Goal: Register for event/course

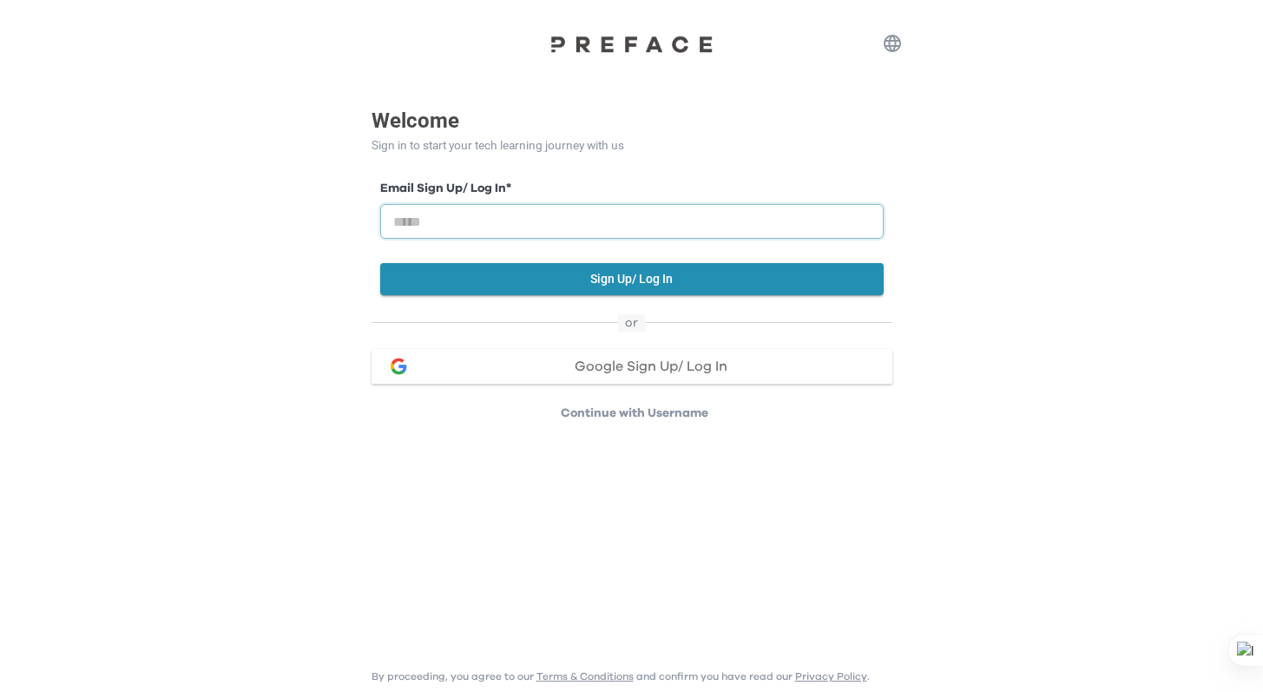
click at [627, 210] on input "email" at bounding box center [632, 221] width 504 height 35
type input "**********"
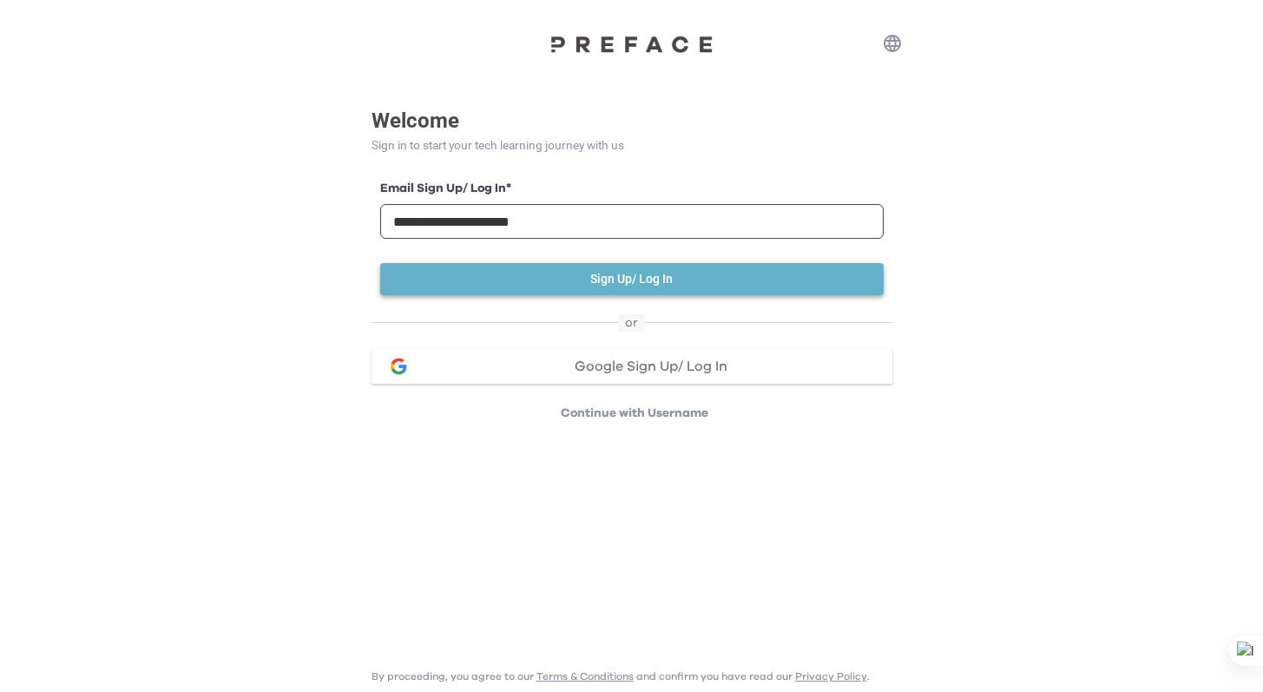
click at [605, 277] on button "Sign Up/ Log In" at bounding box center [632, 279] width 504 height 32
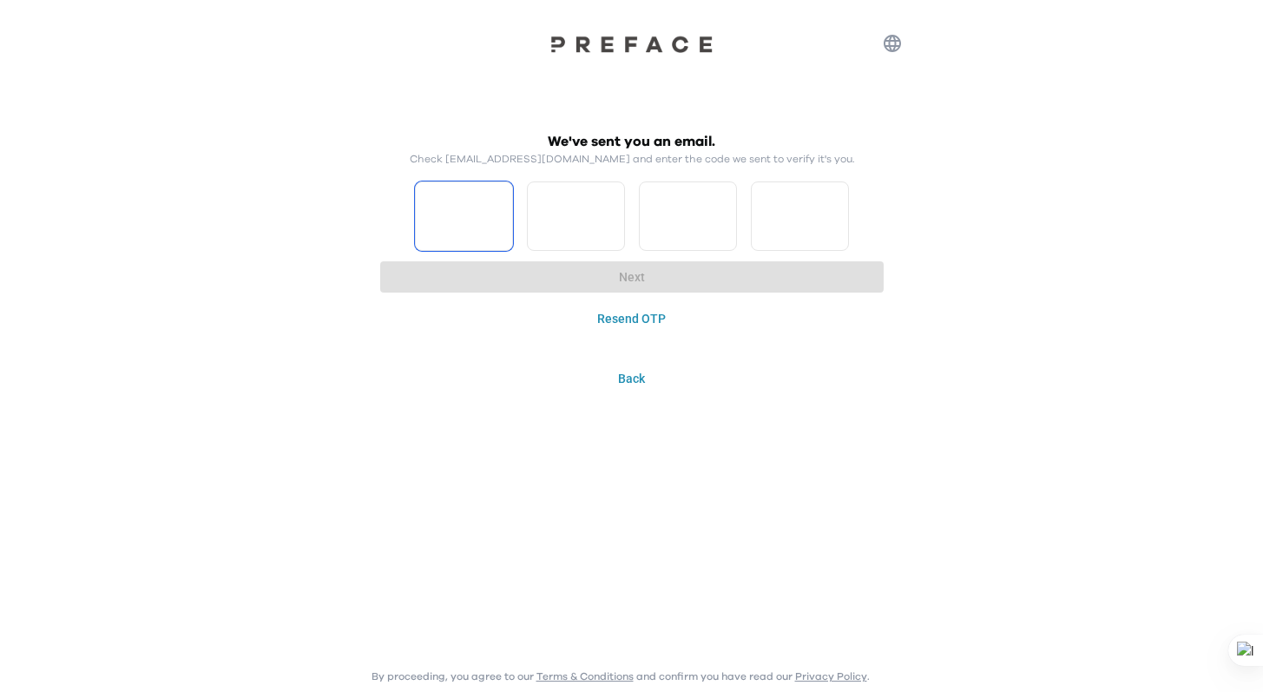
click at [452, 211] on input "Please enter OTP character 1" at bounding box center [464, 215] width 98 height 69
type input "*"
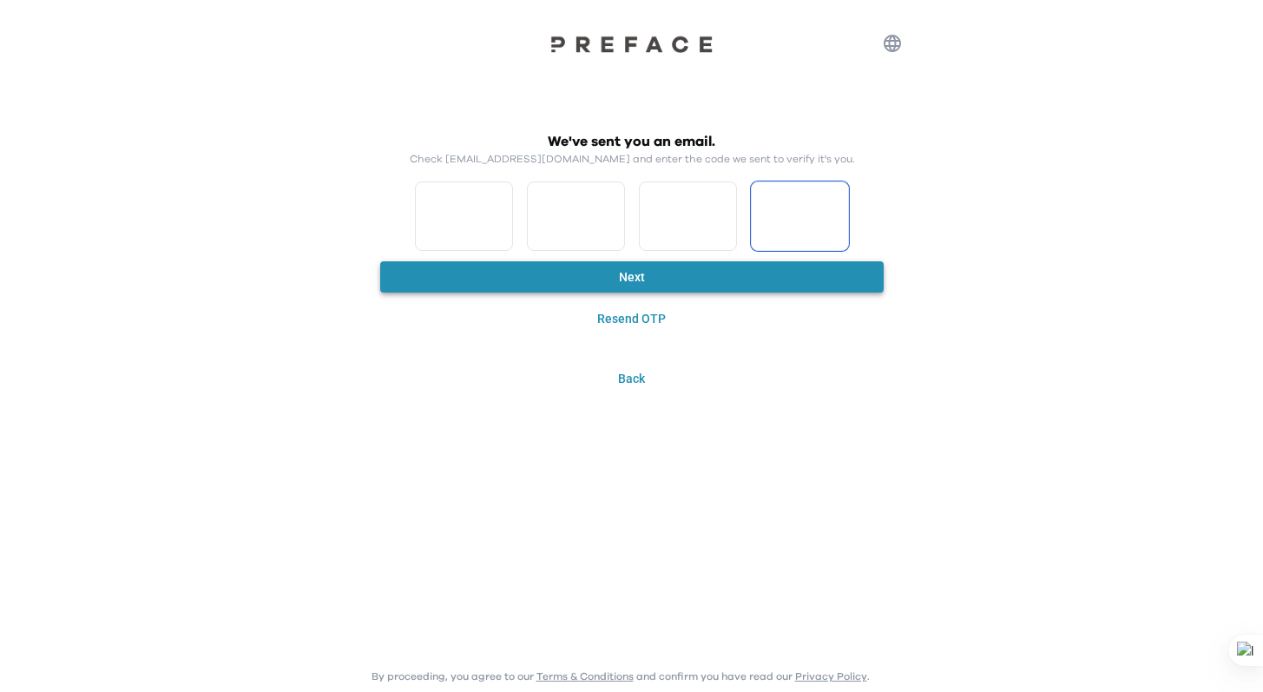
type input "*"
click at [517, 279] on button "Next" at bounding box center [632, 277] width 504 height 32
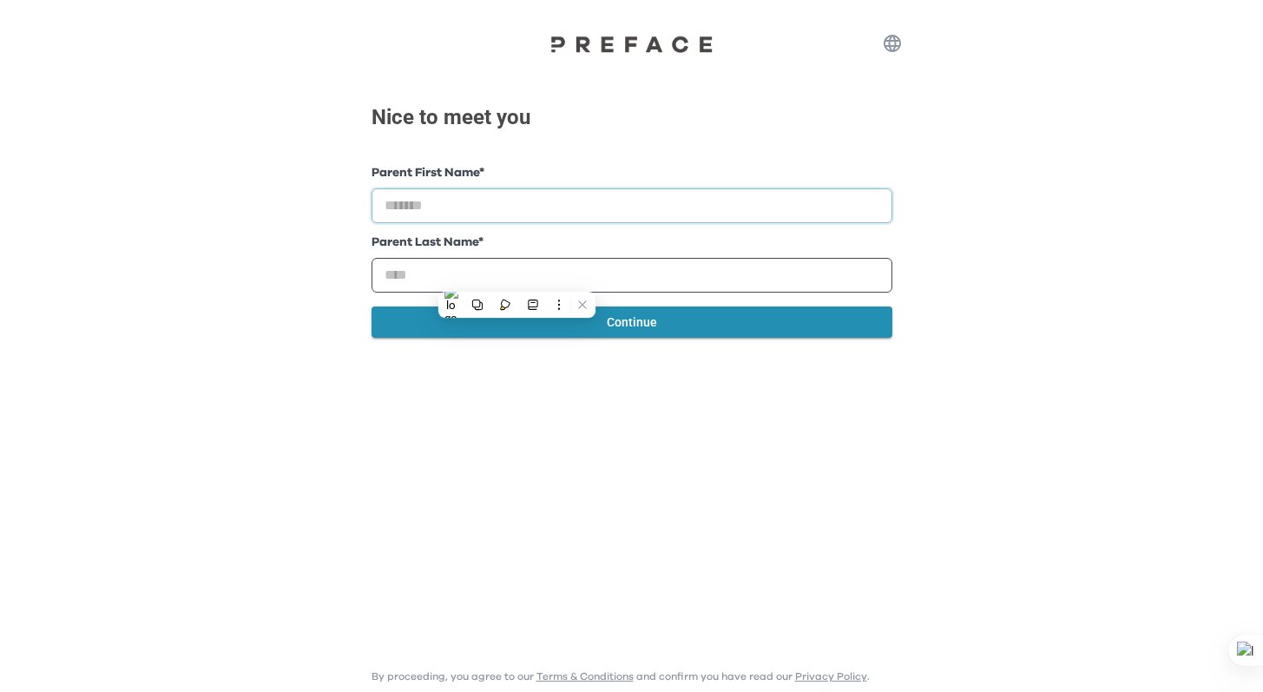
click at [518, 201] on input "text" at bounding box center [632, 205] width 521 height 35
type input "*"
type input "*****"
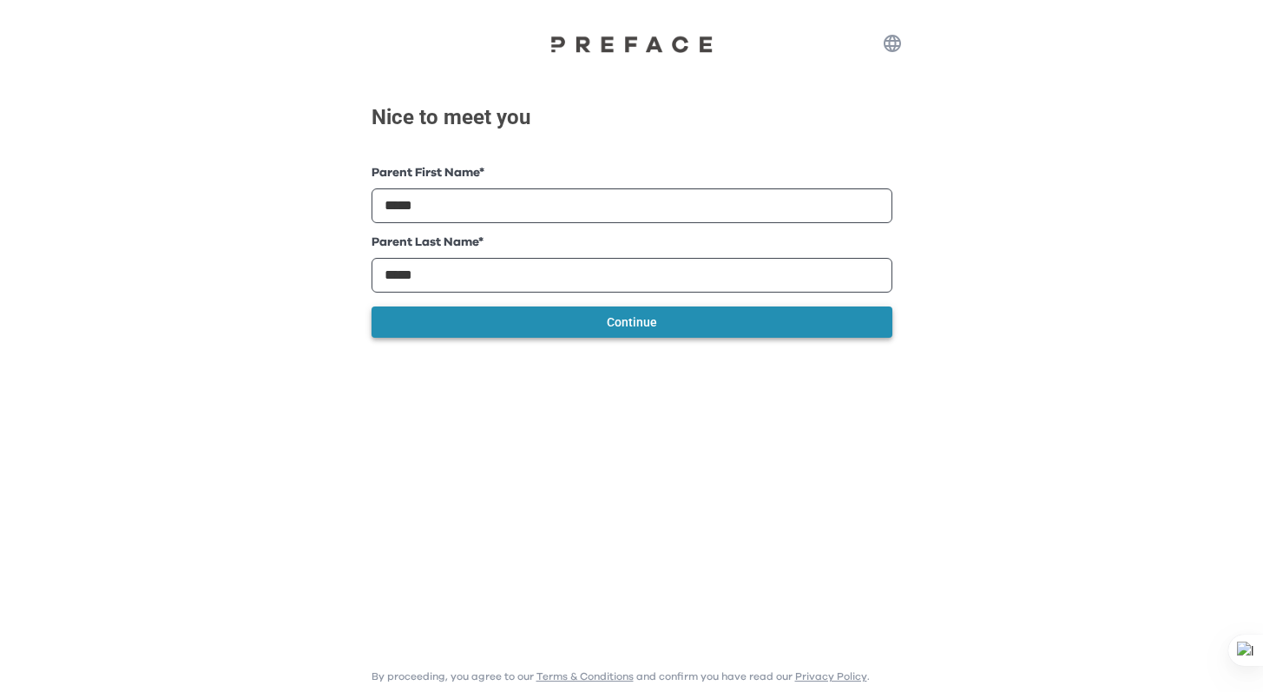
click at [604, 325] on button "Continue" at bounding box center [632, 322] width 521 height 32
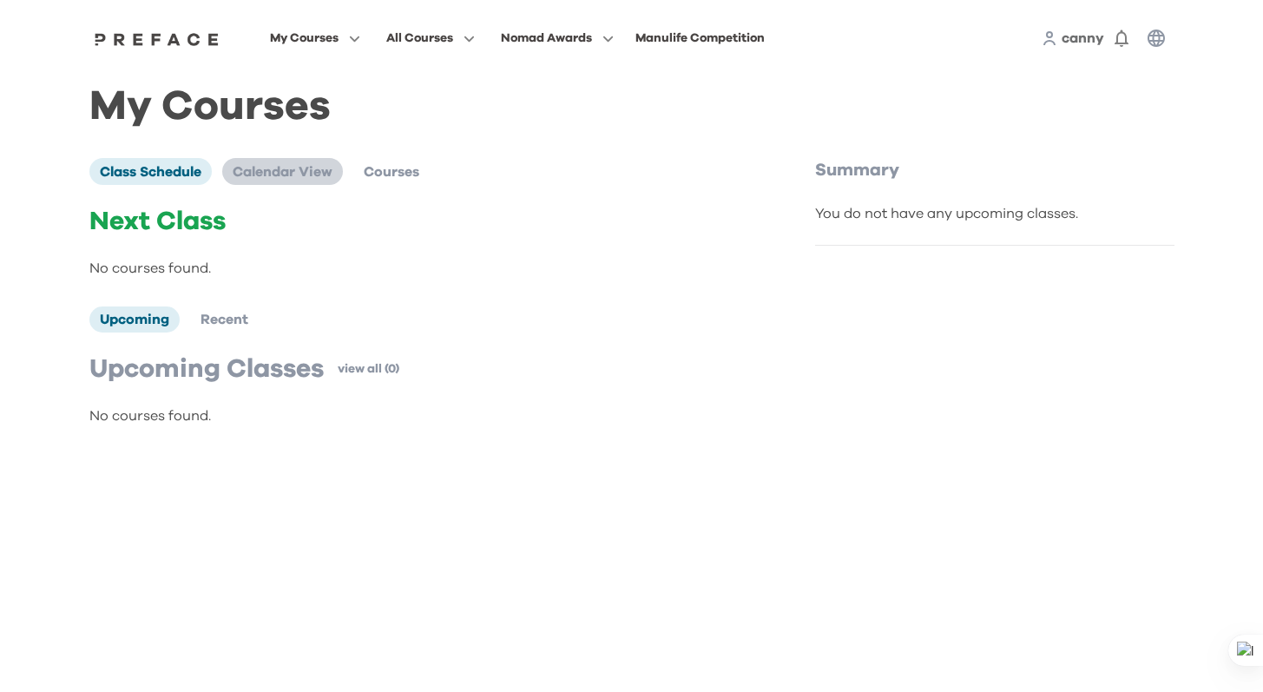
click at [286, 175] on span "Calendar View" at bounding box center [283, 172] width 100 height 14
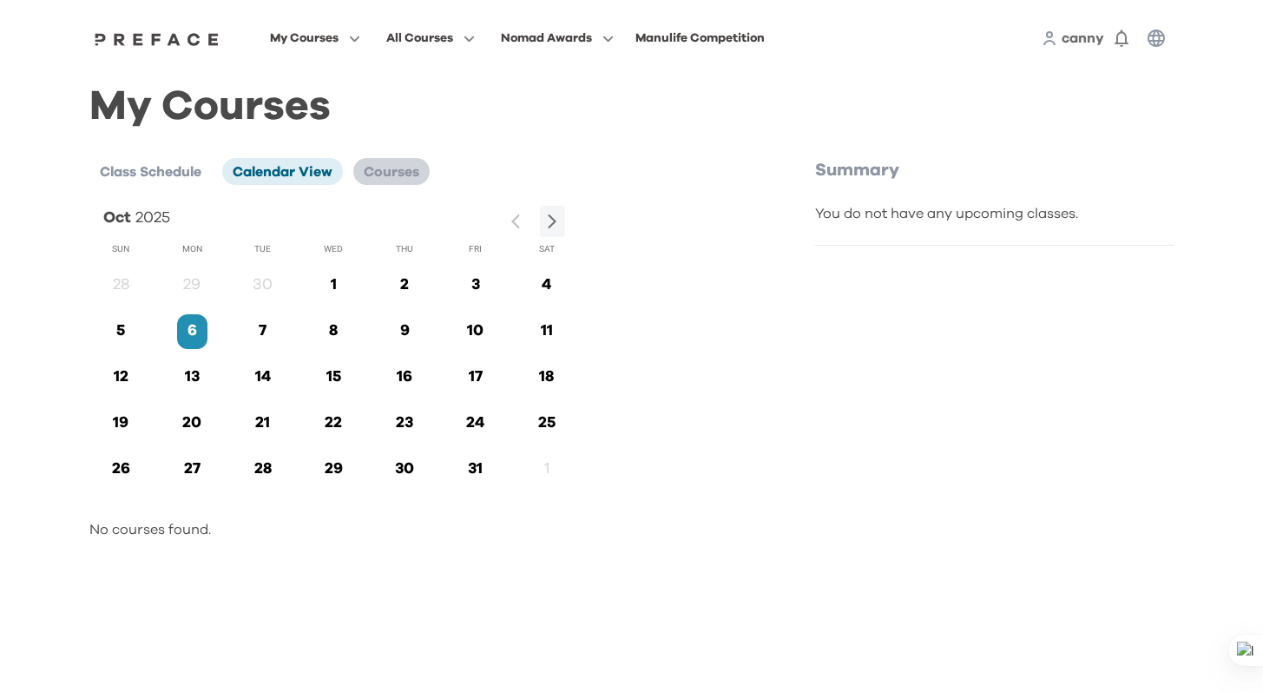
click at [378, 172] on span "Courses" at bounding box center [392, 172] width 56 height 14
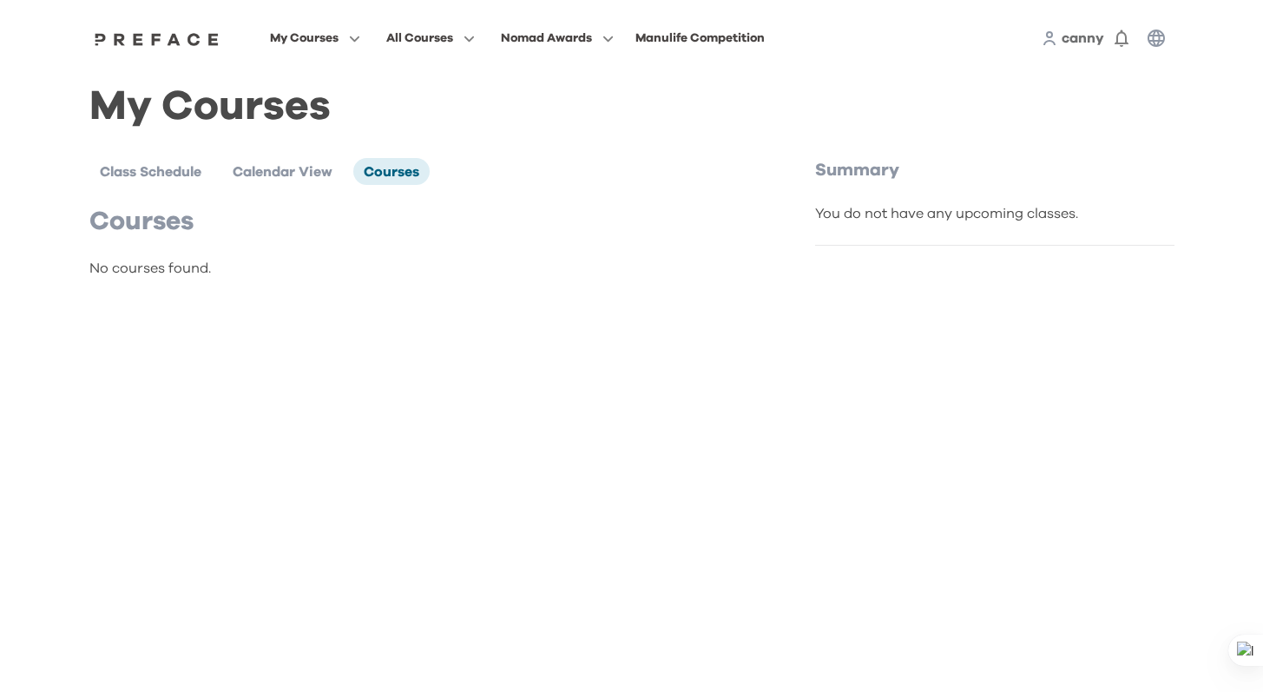
click at [445, 25] on div "My Courses All Courses Nomad Awards Manulife Competition canny 0" at bounding box center [631, 38] width 1111 height 76
click at [441, 36] on span "All Courses" at bounding box center [419, 38] width 67 height 21
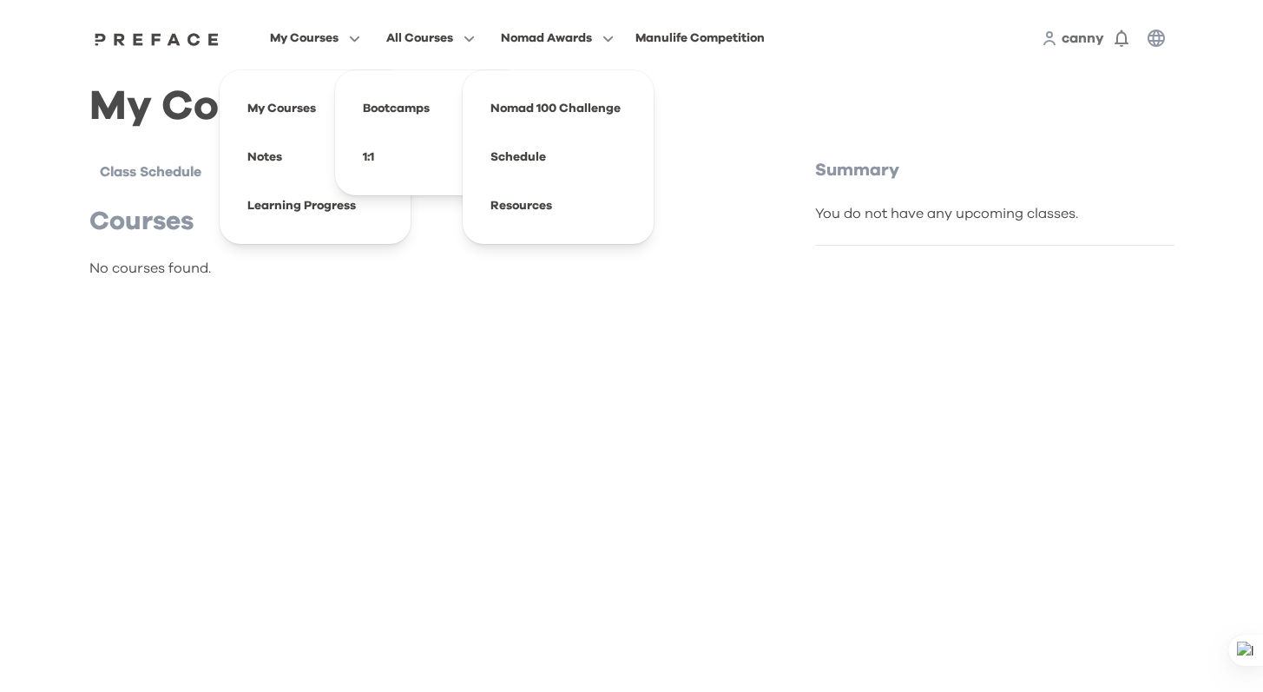
click at [302, 34] on span "My Courses" at bounding box center [304, 38] width 69 height 21
click at [418, 309] on div "My Courses Class Schedule Calendar View Courses Courses No courses found. Summa…" at bounding box center [631, 195] width 1111 height 239
drag, startPoint x: 878, startPoint y: 486, endPoint x: 867, endPoint y: 426, distance: 60.8
click at [876, 315] on html "My Courses All Courses Bootcamps 1:1 Nomad Awards Nomad 100 Challenge Schedule …" at bounding box center [631, 157] width 1263 height 315
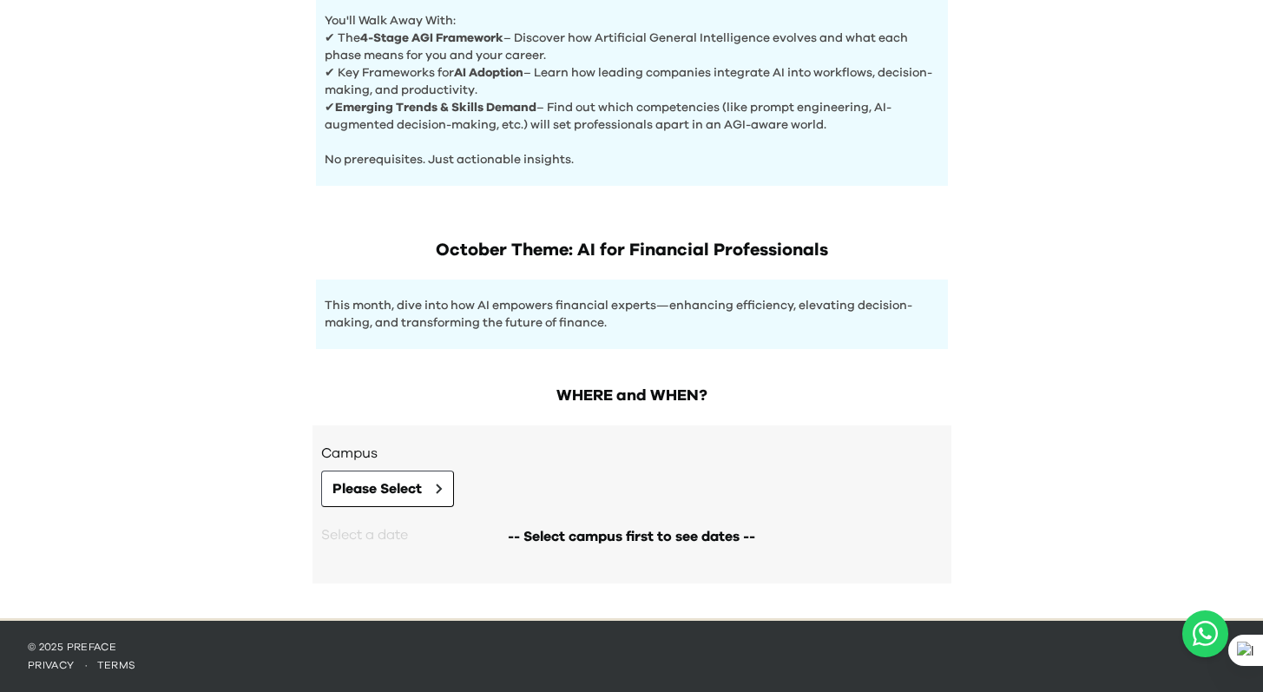
scroll to position [748, 0]
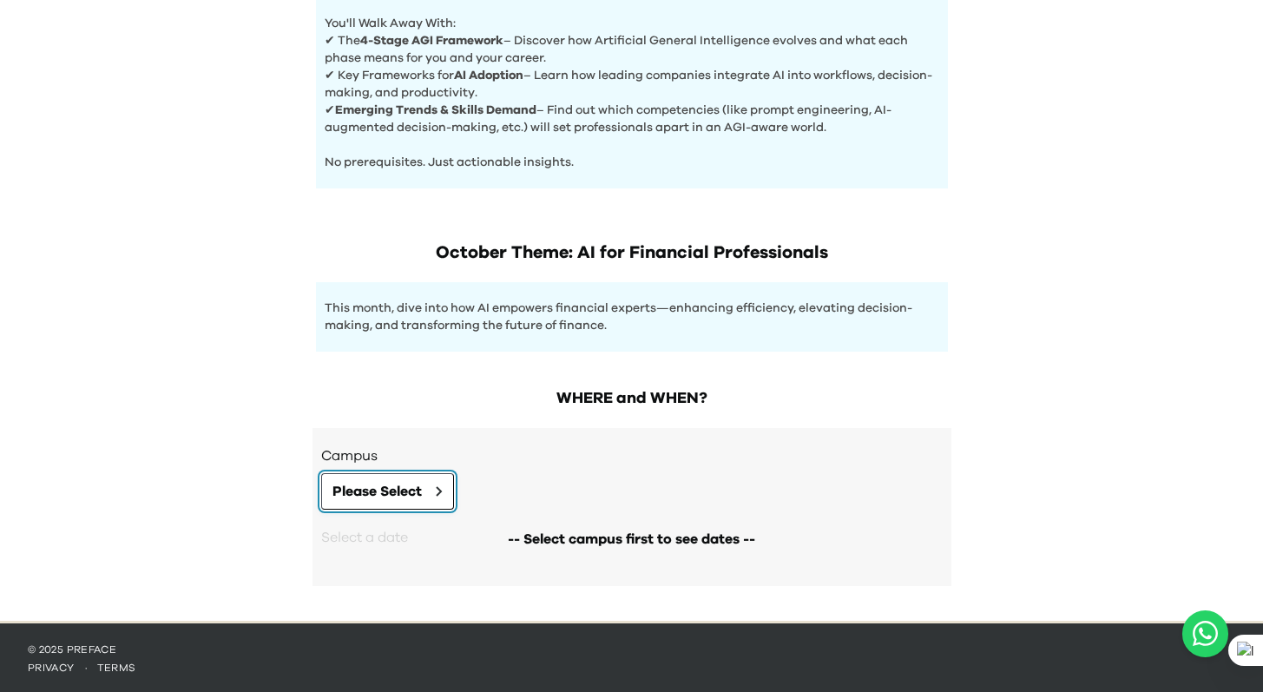
click at [417, 492] on span "Please Select" at bounding box center [376, 491] width 89 height 21
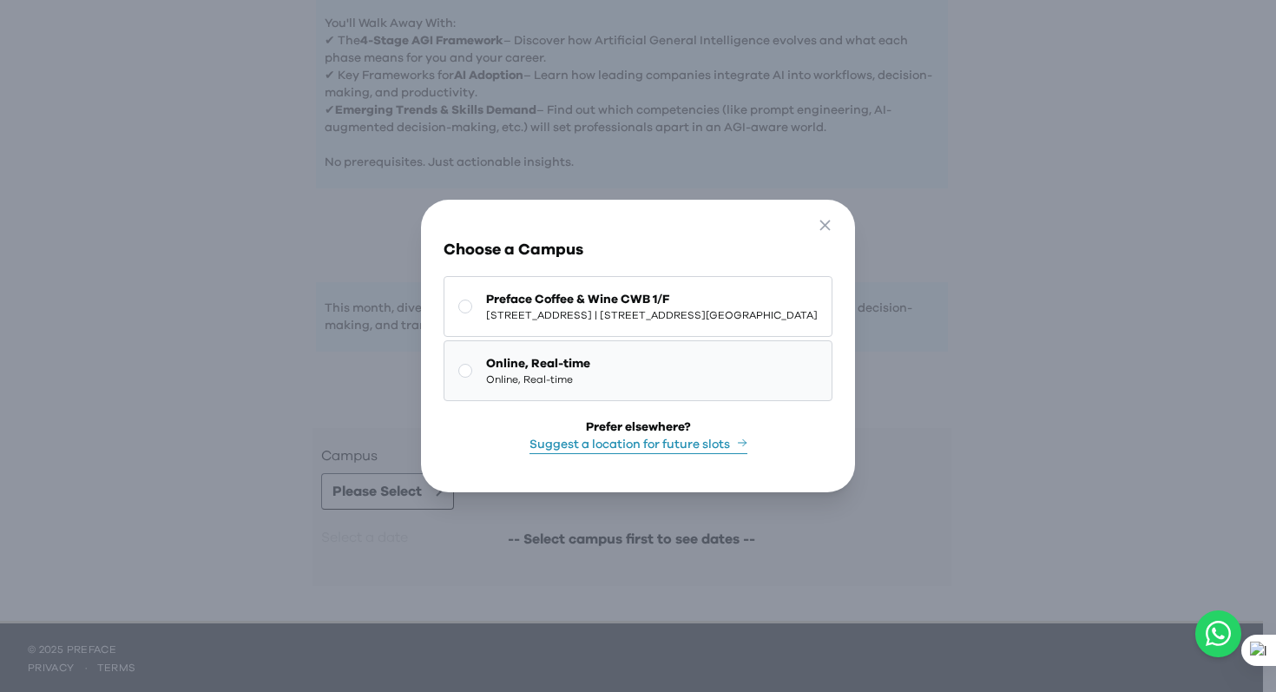
click at [504, 361] on span "Online, Real-time" at bounding box center [538, 363] width 104 height 17
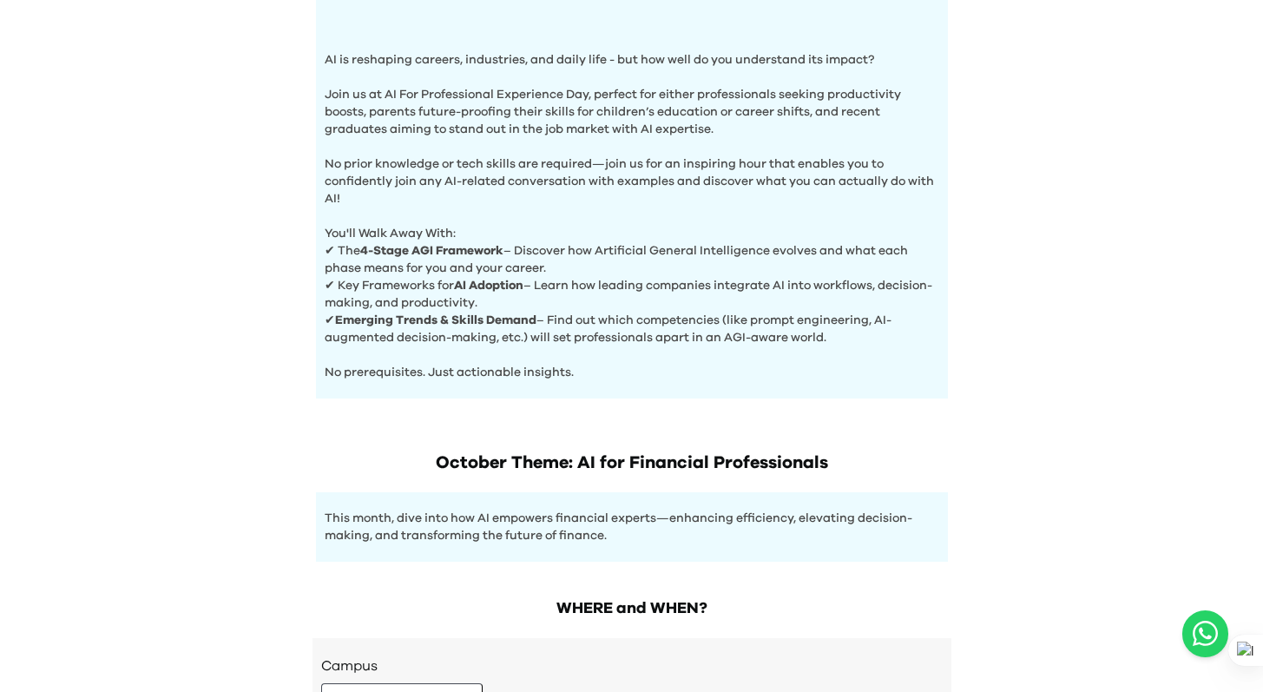
scroll to position [807, 0]
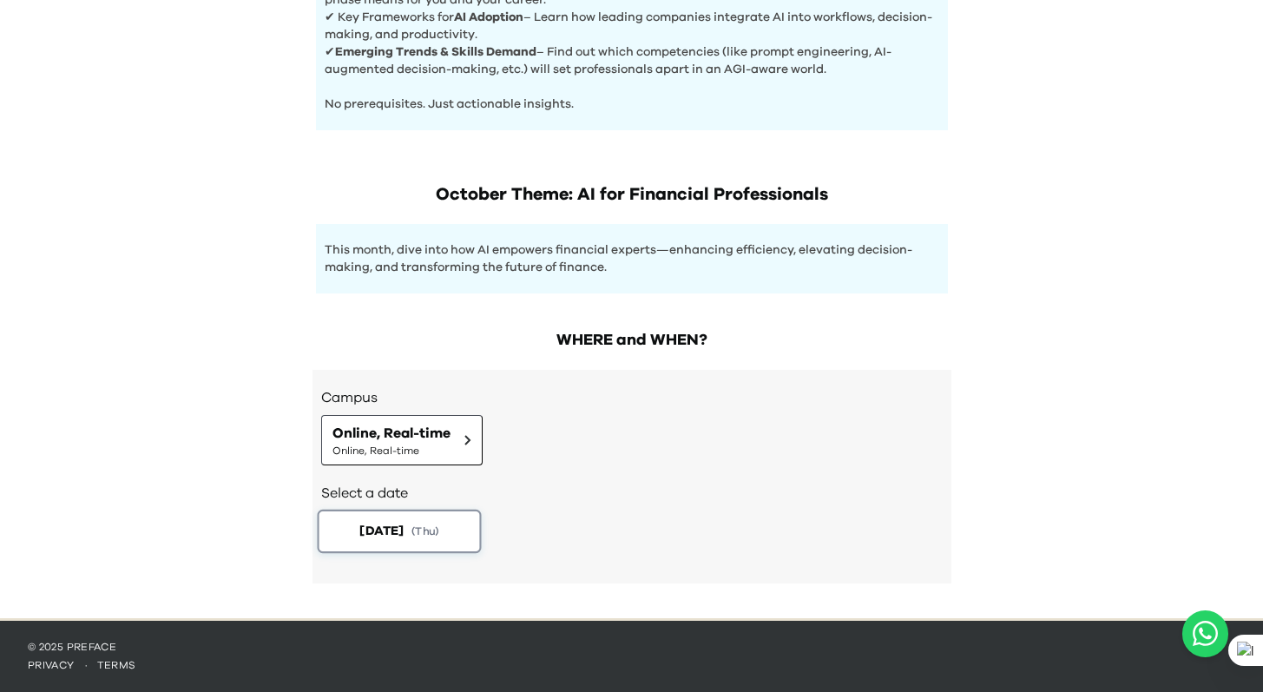
click at [423, 537] on button "2025-10-30 ( Thu )" at bounding box center [399, 531] width 164 height 43
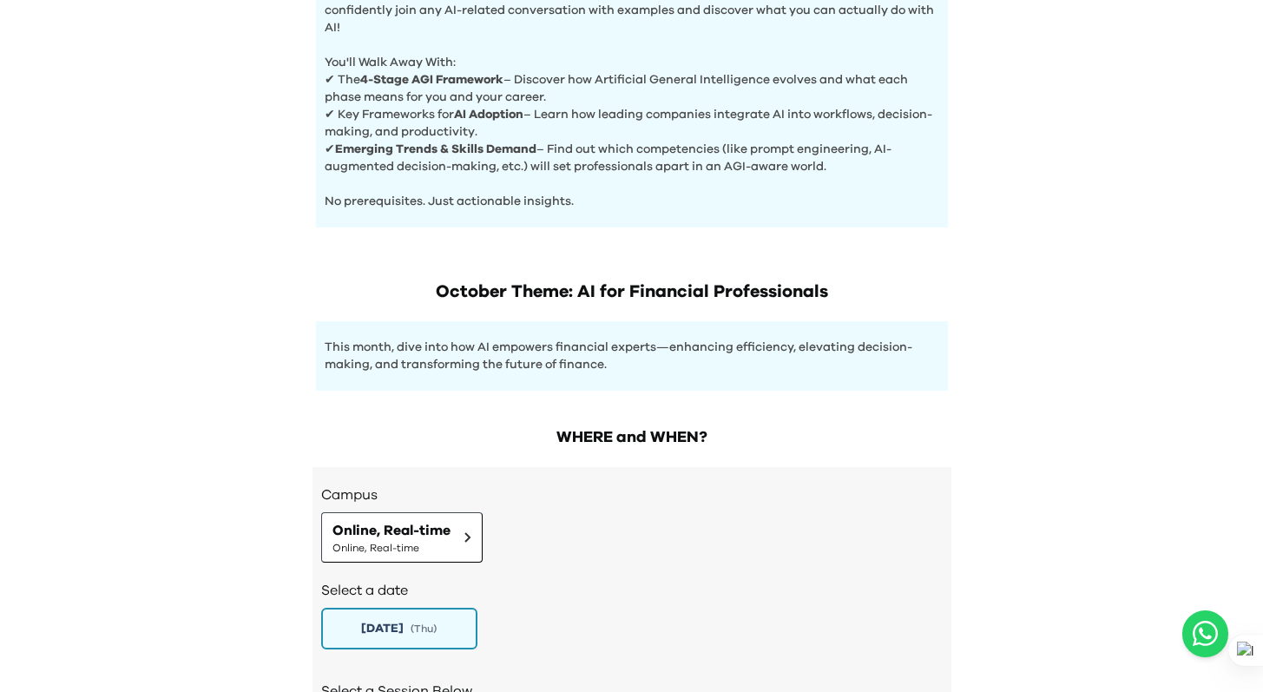
scroll to position [708, 0]
click at [463, 535] on button "Online, Real-time Online, Real-time" at bounding box center [401, 538] width 161 height 50
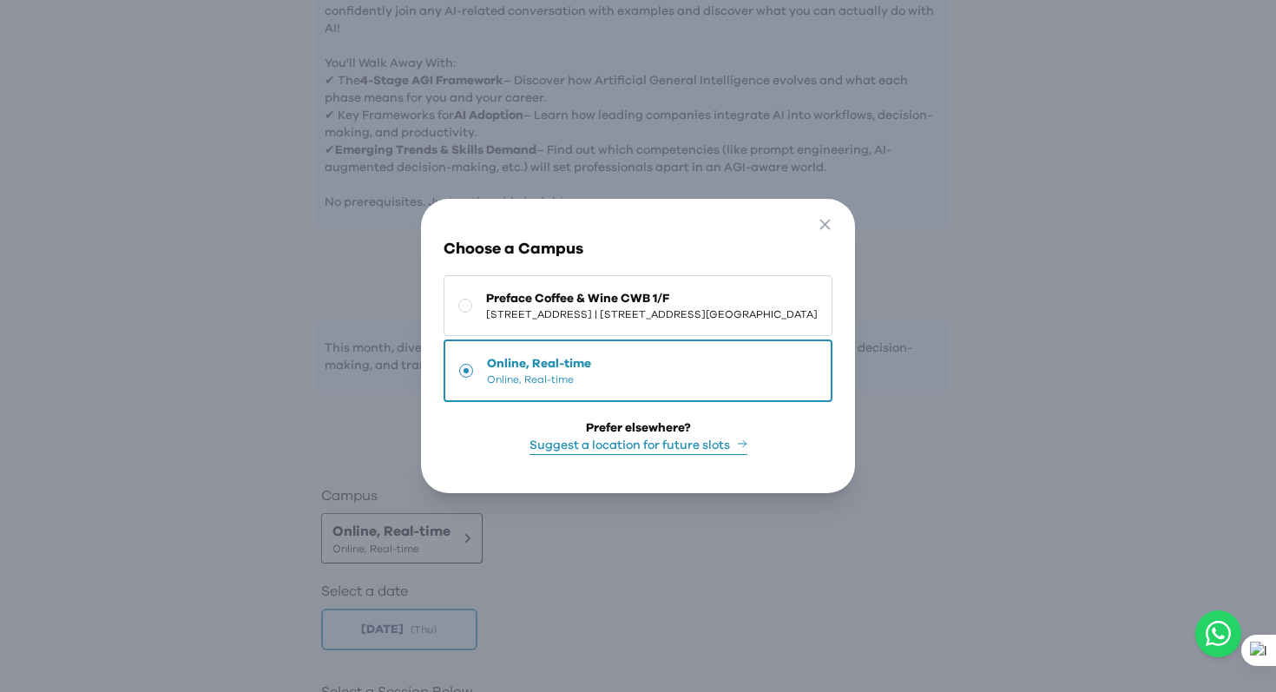
click at [570, 562] on div "Go Back Close Choose a Campus Preface Coffee & Wine CWB 1/F 1/F, The Sharp, 11 …" at bounding box center [638, 346] width 1276 height 692
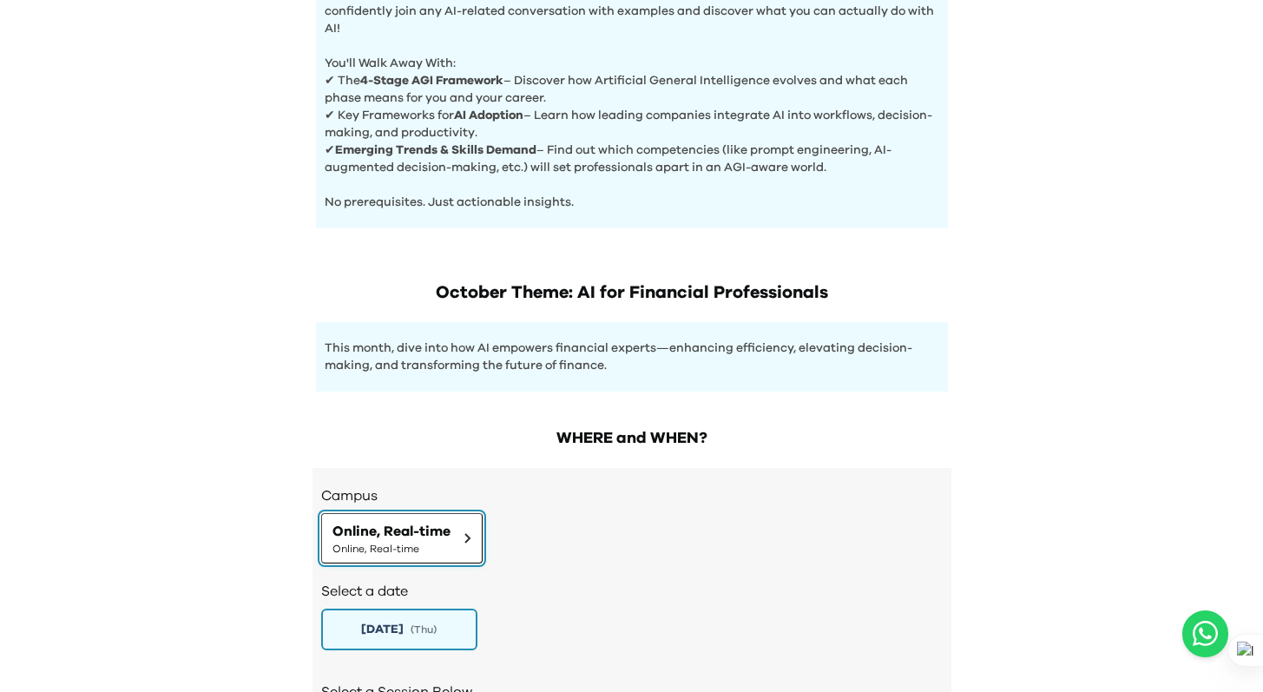
click at [462, 532] on button "Online, Real-time Online, Real-time" at bounding box center [401, 538] width 161 height 50
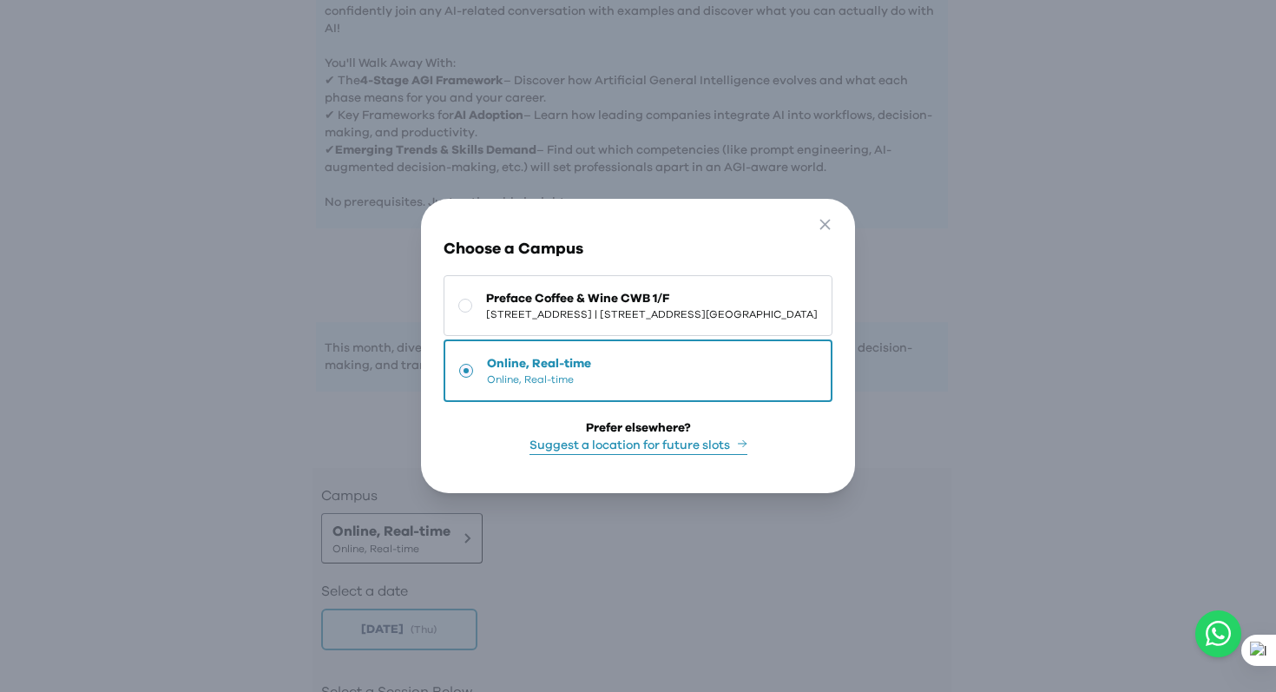
click at [561, 559] on div "Go Back Close Choose a Campus Preface Coffee & Wine CWB 1/F 1/F, The Sharp, 11 …" at bounding box center [638, 346] width 1276 height 692
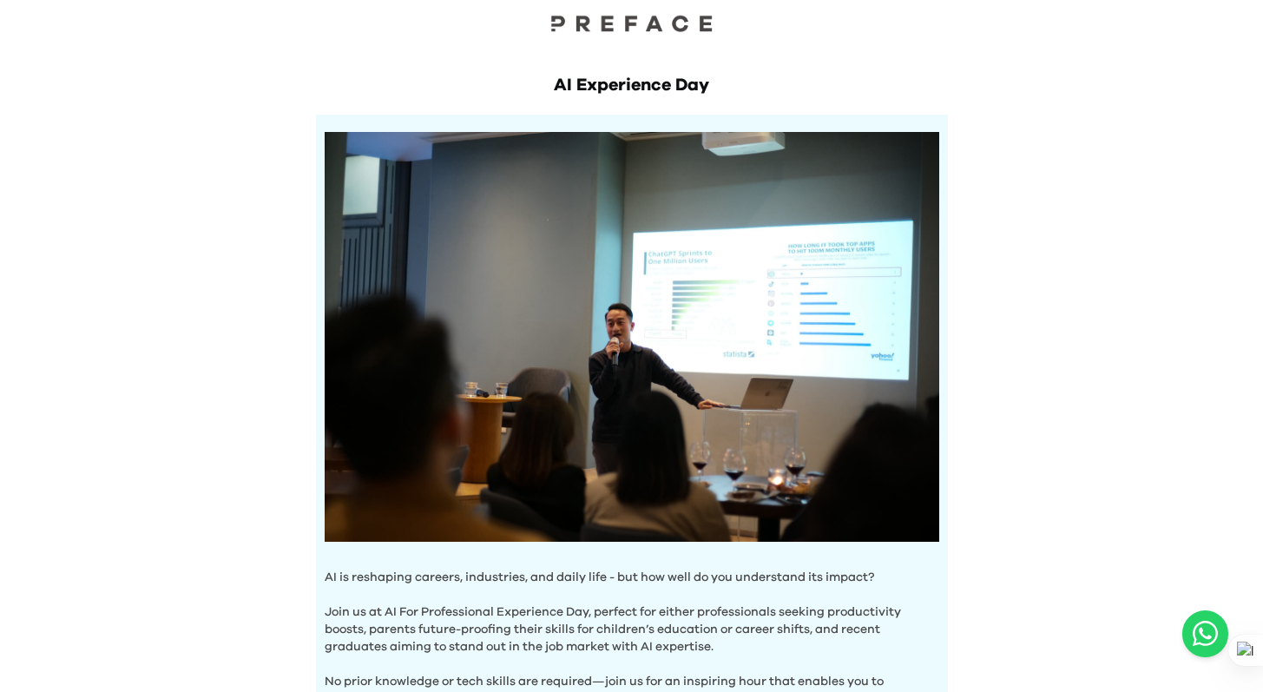
scroll to position [0, 0]
